Goal: Information Seeking & Learning: Find specific fact

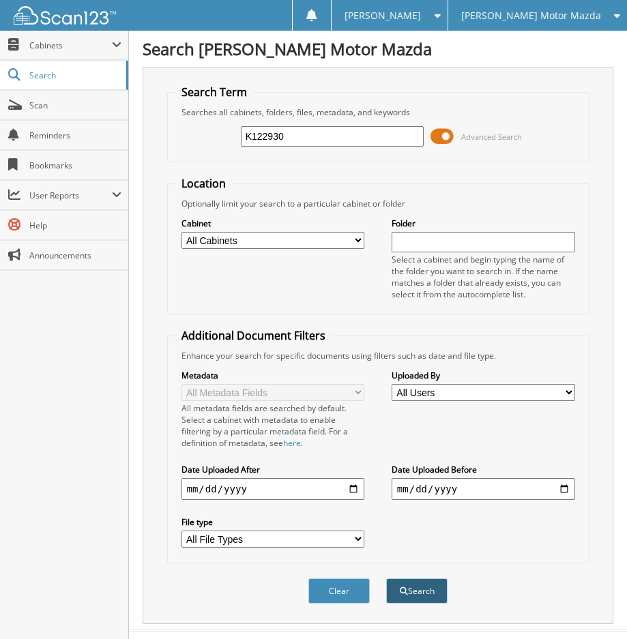
type input "K122930"
click at [405, 592] on span "submit" at bounding box center [404, 591] width 8 height 8
click at [442, 143] on span at bounding box center [441, 136] width 23 height 20
